Goal: Check status: Check status

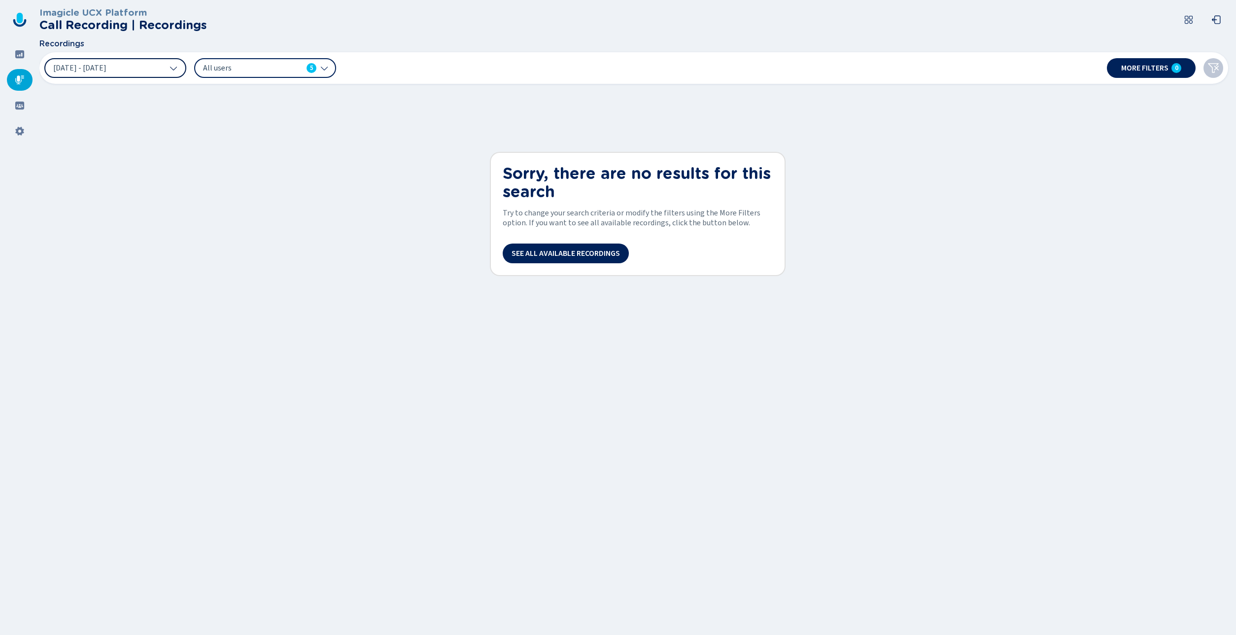
click at [141, 63] on button "12 Sep 2025 - 18 Sep 2025" at bounding box center [115, 68] width 142 height 20
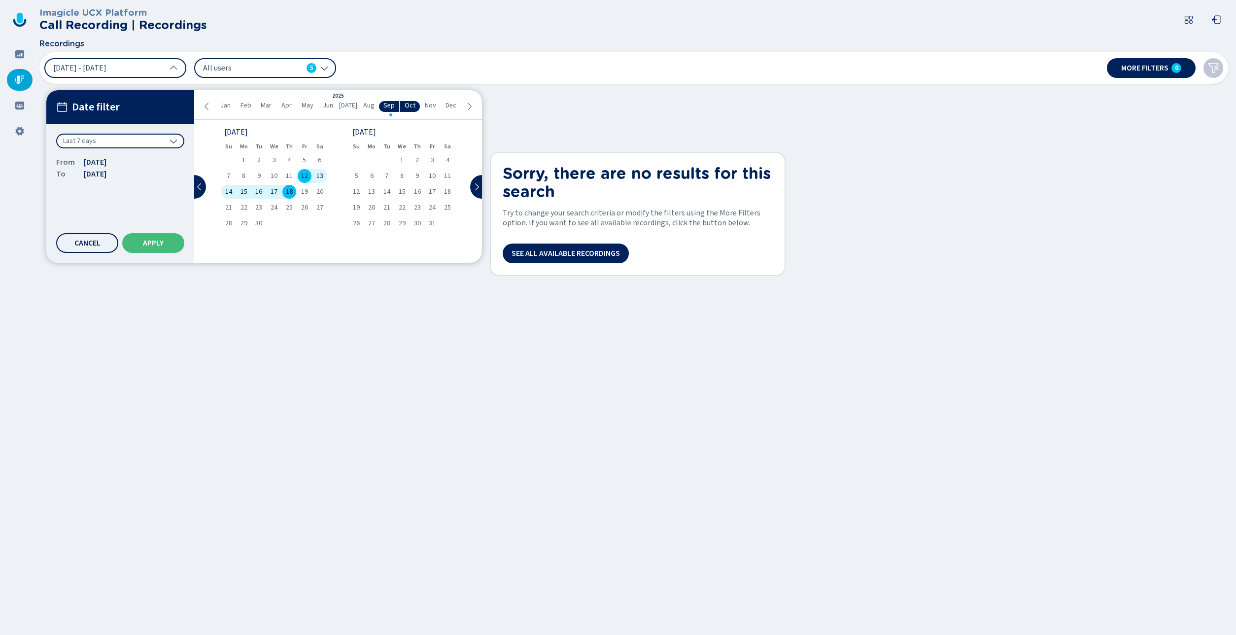
click at [123, 141] on div "Last 7 days" at bounding box center [120, 141] width 128 height 15
click at [122, 166] on div "All time" at bounding box center [120, 162] width 118 height 14
click at [163, 239] on span "Apply" at bounding box center [153, 243] width 21 height 8
